Goal: Task Accomplishment & Management: Use online tool/utility

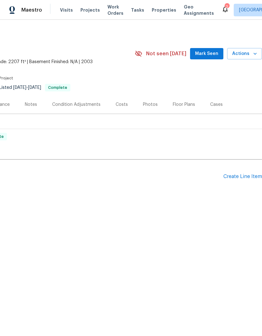
click at [251, 177] on div "Create Line Item" at bounding box center [242, 177] width 39 height 6
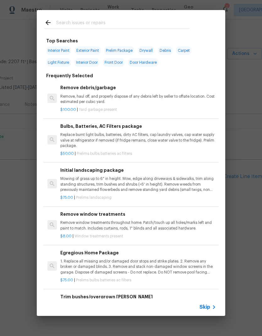
scroll to position [0, 93]
click at [116, 26] on input "text" at bounding box center [122, 23] width 133 height 9
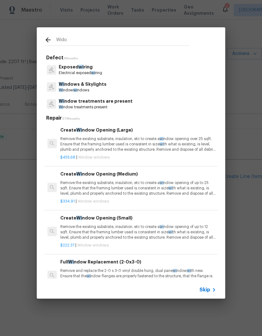
type input "Widow"
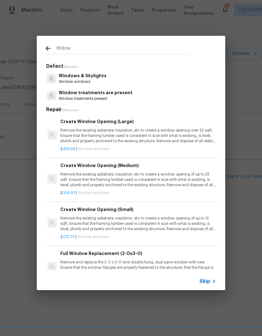
click at [91, 82] on p "Window windows" at bounding box center [83, 81] width 48 height 5
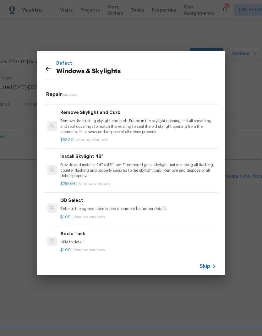
scroll to position [462, 0]
click at [116, 234] on div "Add a Task HPM to detail" at bounding box center [138, 238] width 156 height 15
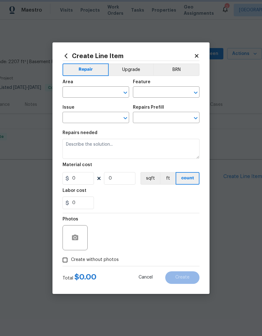
type input "Windows & Skylights"
type input "Add a Task $1.00"
type textarea "HPM to detail"
type input "1"
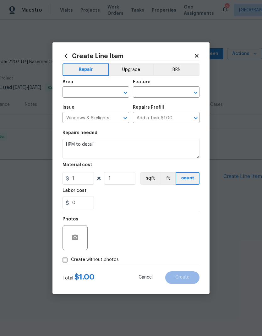
click at [80, 94] on input "text" at bounding box center [87, 93] width 49 height 10
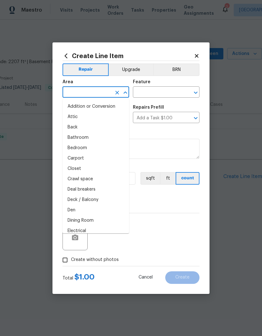
type input "d"
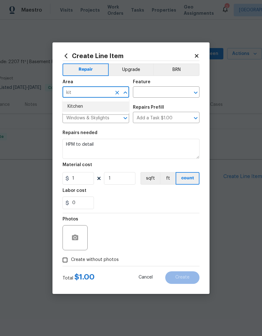
click at [103, 107] on li "Kitchen" at bounding box center [96, 107] width 67 height 10
type input "Kitchen"
click at [159, 90] on input "text" at bounding box center [157, 93] width 49 height 10
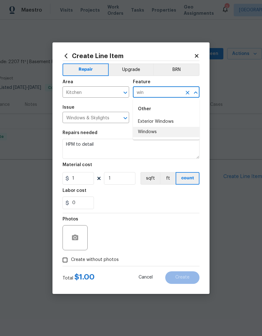
click at [170, 133] on li "Windows" at bounding box center [166, 132] width 67 height 10
type input "Windows"
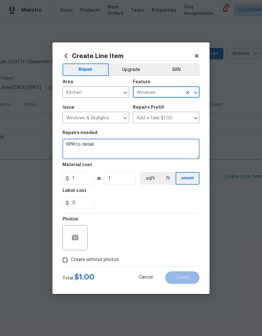
click at [134, 148] on textarea "HPM to detail" at bounding box center [131, 149] width 137 height 20
click at [85, 146] on textarea "HPM to detail" at bounding box center [131, 149] width 137 height 20
click at [82, 145] on textarea "HPM to detail" at bounding box center [131, 149] width 137 height 20
click at [146, 144] on textarea "Replace both window locks on middle window" at bounding box center [131, 149] width 137 height 20
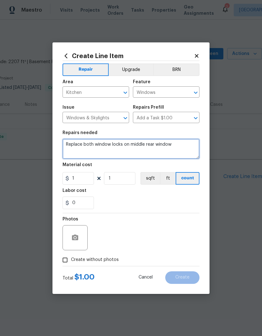
click at [184, 146] on textarea "Replace both window locks on middle rear window" at bounding box center [131, 149] width 137 height 20
type textarea "Replace both window locks on middle rear window off kitchen"
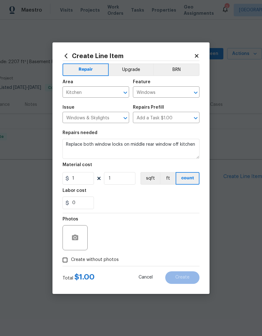
click at [162, 202] on div "0" at bounding box center [131, 203] width 137 height 13
click at [88, 176] on input "1" at bounding box center [78, 178] width 31 height 13
click at [89, 181] on input "1" at bounding box center [78, 178] width 31 height 13
type input "25"
click at [90, 203] on input "0" at bounding box center [78, 203] width 31 height 13
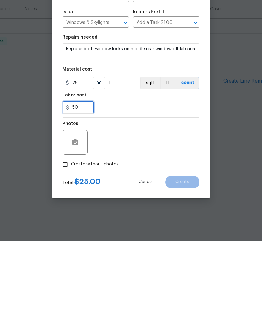
type input "50"
click at [73, 230] on button "button" at bounding box center [75, 237] width 15 height 15
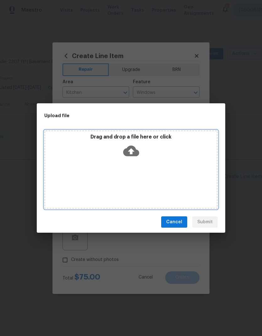
click at [154, 155] on div "Drag and drop a file here or click" at bounding box center [131, 147] width 172 height 27
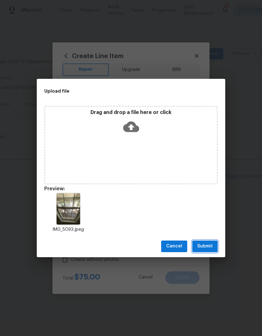
click at [211, 246] on span "Submit" at bounding box center [204, 247] width 15 height 8
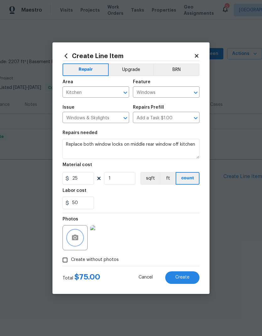
scroll to position [0, 0]
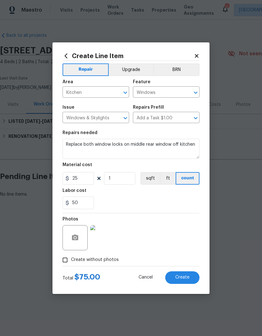
click at [189, 277] on span "Create" at bounding box center [182, 277] width 14 height 5
type input "0"
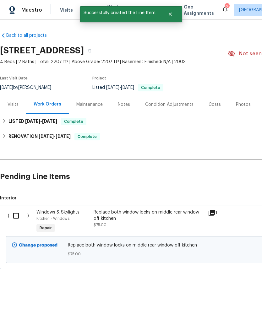
click at [14, 214] on input "checkbox" at bounding box center [18, 215] width 18 height 13
checkbox input "true"
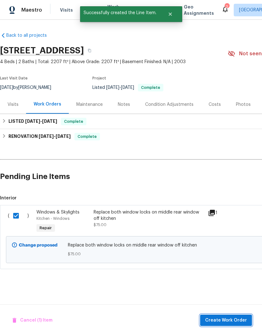
click at [219, 323] on span "Create Work Order" at bounding box center [226, 321] width 42 height 8
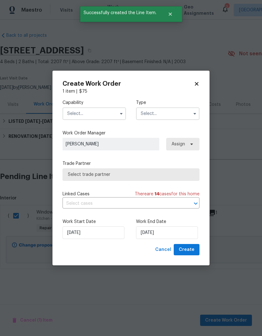
click at [104, 113] on input "text" at bounding box center [94, 114] width 63 height 13
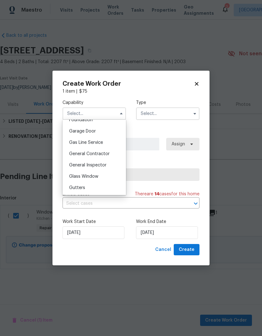
scroll to position [281, 0]
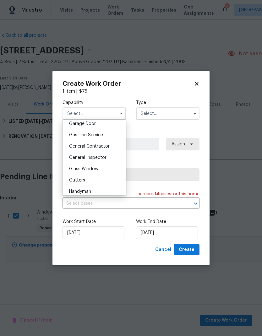
click at [108, 149] on div "General Contractor" at bounding box center [94, 146] width 60 height 11
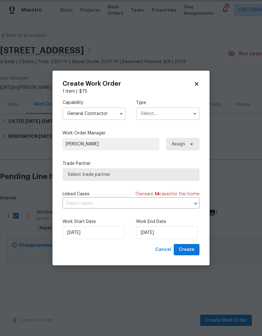
type input "General Contractor"
click at [174, 113] on input "text" at bounding box center [167, 114] width 63 height 13
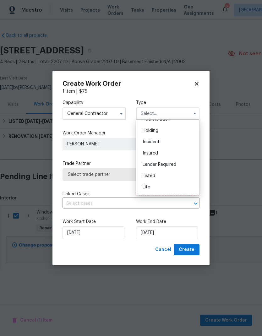
scroll to position [36, 0]
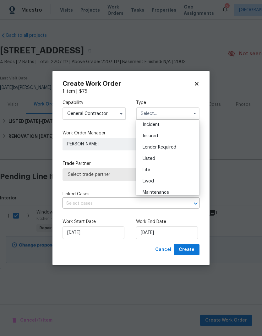
click at [172, 160] on div "Listed" at bounding box center [168, 158] width 60 height 11
type input "Listed"
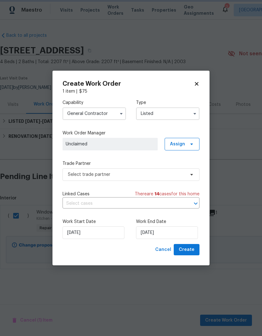
scroll to position [0, 0]
click at [190, 146] on icon at bounding box center [191, 144] width 5 height 5
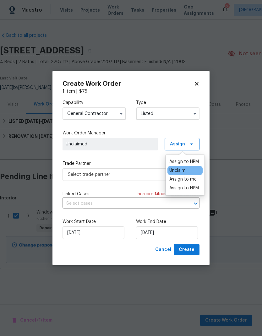
click at [194, 161] on div "Assign to HPM" at bounding box center [184, 162] width 30 height 6
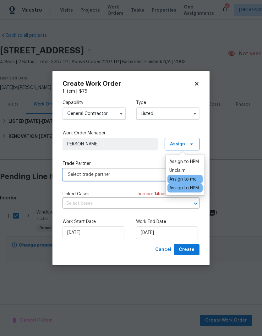
click at [122, 175] on span "Select trade partner" at bounding box center [126, 175] width 117 height 6
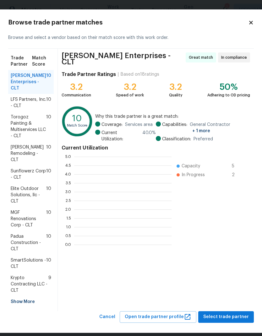
scroll to position [88, 97]
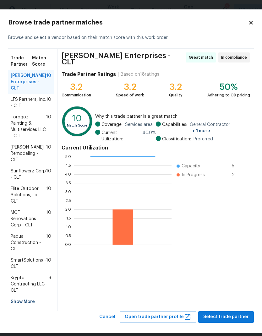
click at [228, 314] on span "Select trade partner" at bounding box center [226, 317] width 46 height 8
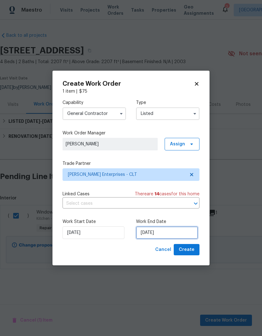
click at [172, 233] on input "[DATE]" at bounding box center [167, 233] width 62 height 13
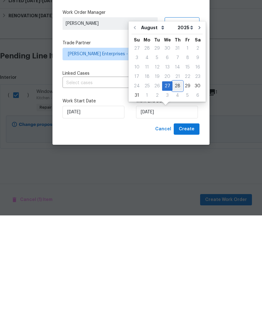
click at [176, 202] on div "28" at bounding box center [178, 206] width 10 height 9
type input "[DATE]"
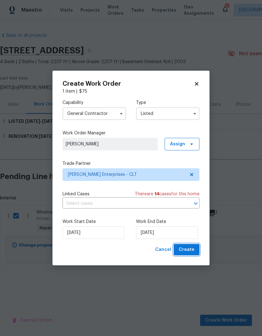
click at [190, 250] on span "Create" at bounding box center [187, 250] width 16 height 8
checkbox input "false"
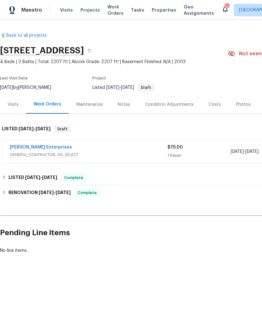
click at [25, 147] on link "[PERSON_NAME] Enterprises" at bounding box center [41, 147] width 62 height 4
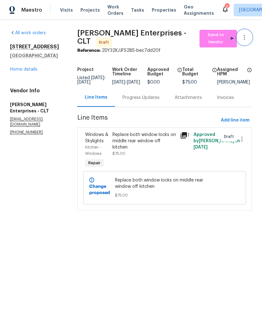
click at [248, 39] on icon "button" at bounding box center [245, 38] width 8 height 8
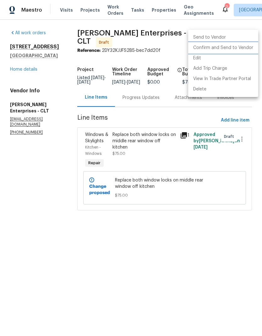
click at [241, 51] on li "Confirm and Send to Vendor" at bounding box center [223, 48] width 70 height 10
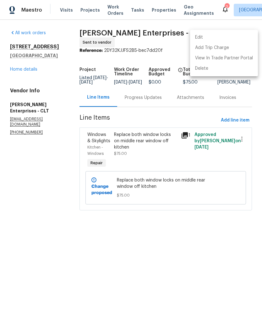
click at [144, 98] on div at bounding box center [131, 168] width 262 height 336
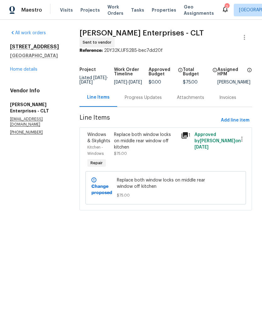
click at [149, 101] on div "Progress Updates" at bounding box center [143, 98] width 37 height 6
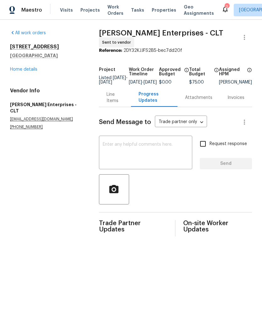
click at [155, 163] on textarea at bounding box center [146, 153] width 86 height 22
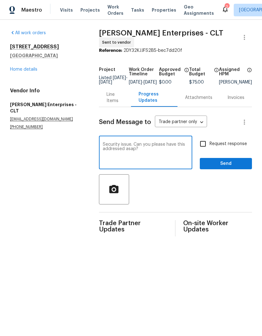
type textarea "Security issue. Can you please have this addressed asap?"
click at [206, 146] on input "Request response" at bounding box center [202, 143] width 13 height 13
checkbox input "true"
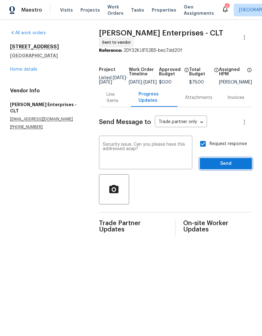
click at [238, 163] on span "Send" at bounding box center [226, 164] width 42 height 8
